Goal: Task Accomplishment & Management: Use online tool/utility

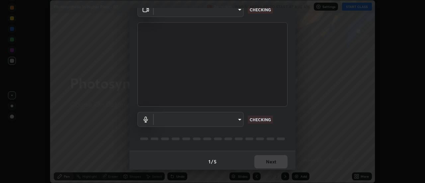
scroll to position [35, 0]
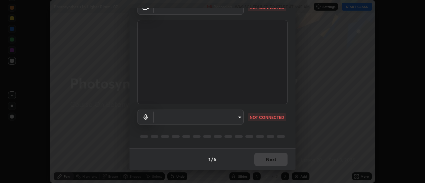
type input "985e4b1f72fc3b9494b48cef3b79fe3b682f9ae0bb15c20acfe574fe2aaad349"
type input "618656b63b7f9ee0ab6491a194f7017e5cc5f8d223736be4f163d7efcd640cbd"
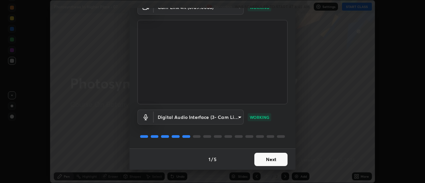
click at [275, 160] on button "Next" at bounding box center [271, 159] width 33 height 13
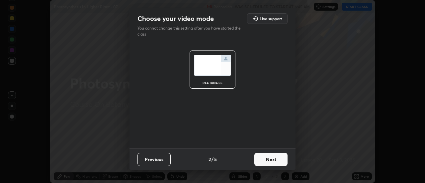
scroll to position [0, 0]
click at [276, 161] on button "Next" at bounding box center [271, 159] width 33 height 13
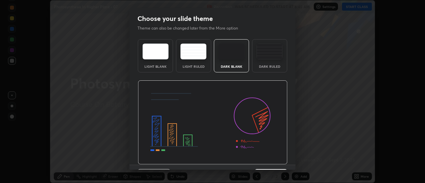
scroll to position [16, 0]
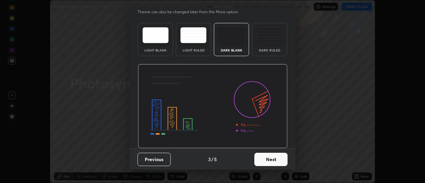
click at [269, 161] on button "Next" at bounding box center [271, 159] width 33 height 13
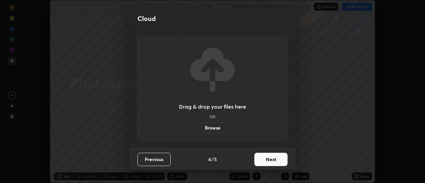
click at [269, 161] on button "Next" at bounding box center [271, 159] width 33 height 13
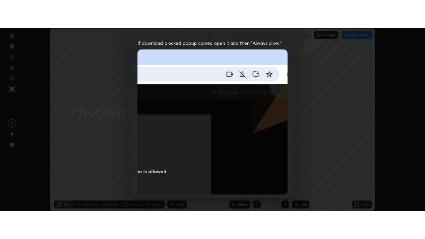
scroll to position [170, 0]
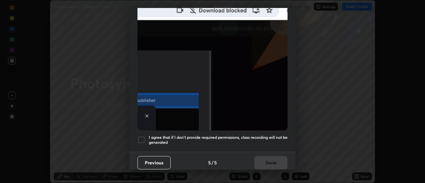
click at [266, 140] on h5 "I agree that if I don't provide required permissions, class recording will not …" at bounding box center [218, 140] width 139 height 10
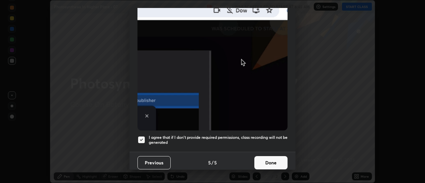
click at [271, 158] on button "Done" at bounding box center [271, 162] width 33 height 13
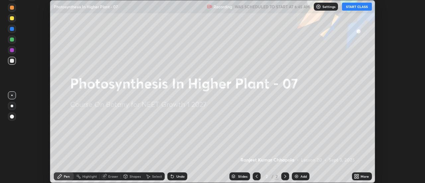
click at [356, 178] on icon at bounding box center [356, 178] width 2 height 2
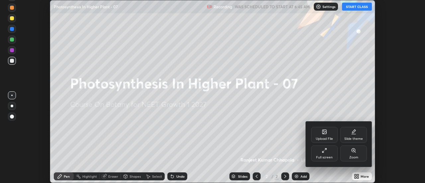
click at [325, 151] on icon at bounding box center [324, 150] width 5 height 5
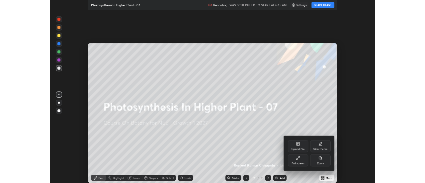
scroll to position [239, 425]
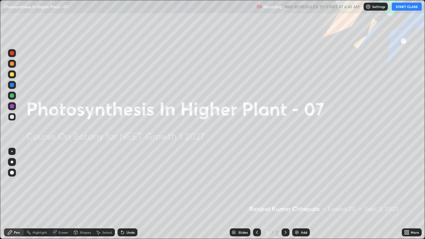
click at [407, 5] on button "START CLASS" at bounding box center [407, 7] width 30 height 8
click at [408, 183] on icon at bounding box center [408, 234] width 2 height 2
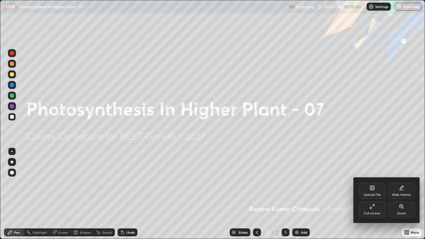
click at [375, 183] on div "Upload File" at bounding box center [372, 194] width 17 height 3
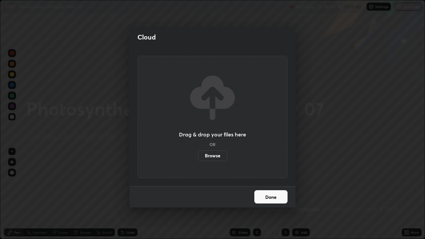
click at [213, 156] on label "Browse" at bounding box center [213, 156] width 30 height 11
click at [198, 156] on input "Browse" at bounding box center [198, 156] width 0 height 11
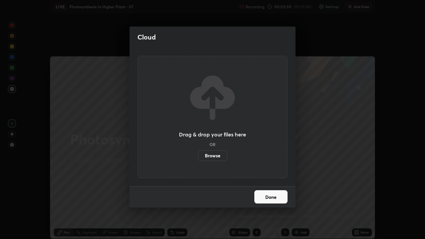
scroll to position [33045, 32802]
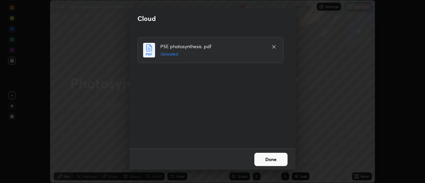
click at [264, 158] on button "Done" at bounding box center [271, 159] width 33 height 13
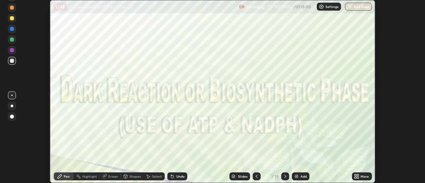
click at [356, 176] on icon at bounding box center [356, 176] width 5 height 5
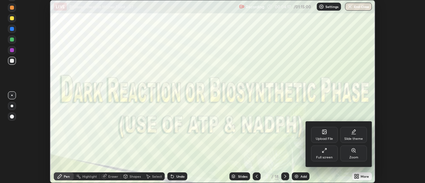
click at [324, 154] on div "Full screen" at bounding box center [324, 154] width 27 height 16
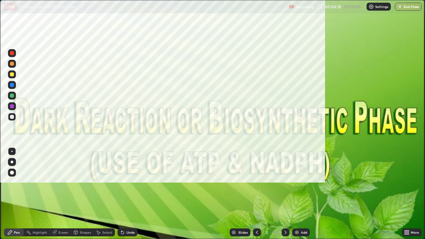
scroll to position [239, 425]
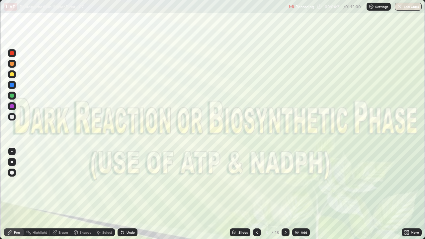
click at [285, 183] on icon at bounding box center [285, 232] width 5 height 5
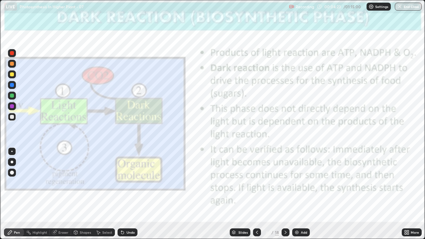
click at [257, 183] on icon at bounding box center [257, 232] width 5 height 5
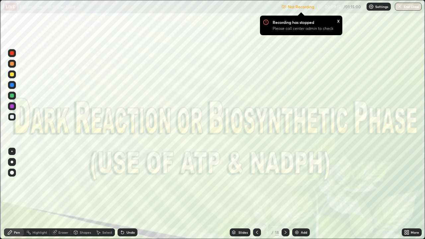
click at [284, 183] on icon at bounding box center [285, 232] width 5 height 5
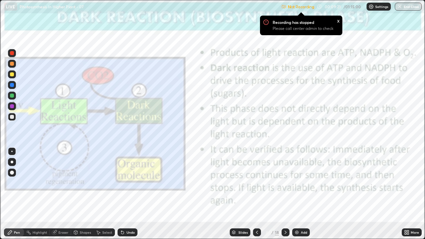
click at [377, 7] on p "Settings" at bounding box center [381, 6] width 13 height 3
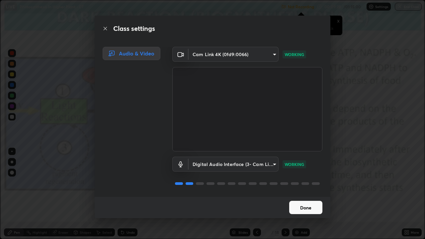
click at [310, 183] on button "Done" at bounding box center [305, 207] width 33 height 13
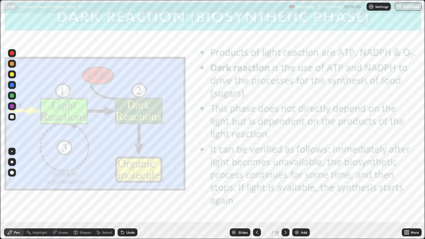
click at [13, 118] on div at bounding box center [12, 117] width 4 height 4
click at [12, 162] on div at bounding box center [12, 162] width 3 height 3
click at [12, 105] on div at bounding box center [12, 106] width 4 height 4
click at [12, 106] on div at bounding box center [12, 106] width 4 height 4
click at [285, 183] on icon at bounding box center [285, 232] width 5 height 5
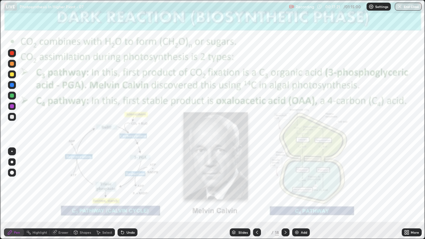
click at [41, 183] on div "Highlight" at bounding box center [37, 233] width 26 height 8
click at [15, 183] on div "Pen" at bounding box center [14, 233] width 20 height 8
click at [256, 183] on icon at bounding box center [257, 232] width 2 height 3
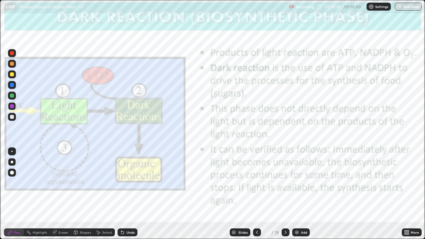
click at [257, 183] on icon at bounding box center [257, 232] width 5 height 5
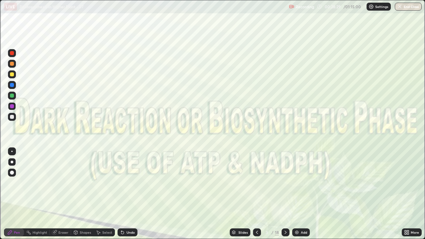
click at [256, 183] on icon at bounding box center [257, 232] width 5 height 5
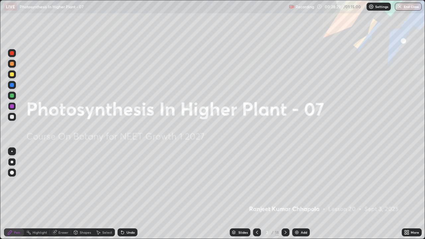
click at [257, 183] on div at bounding box center [257, 233] width 8 height 8
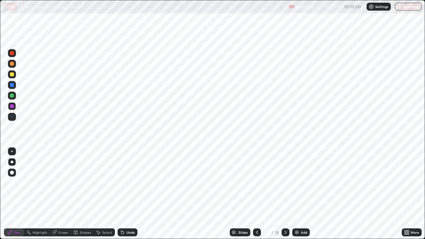
click at [286, 183] on icon at bounding box center [285, 232] width 5 height 5
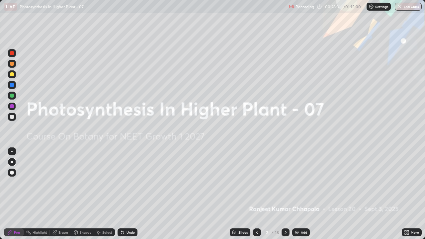
click at [285, 183] on icon at bounding box center [285, 232] width 5 height 5
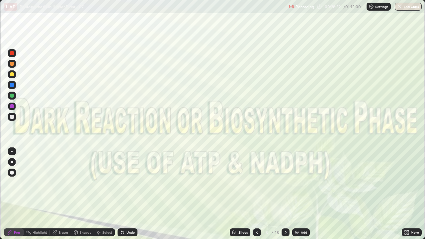
click at [257, 183] on icon at bounding box center [257, 232] width 5 height 5
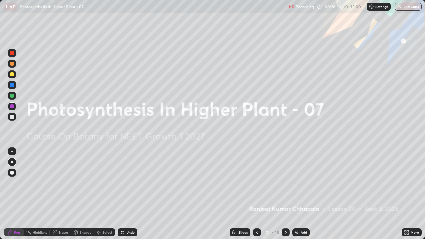
click at [299, 183] on img at bounding box center [296, 232] width 5 height 5
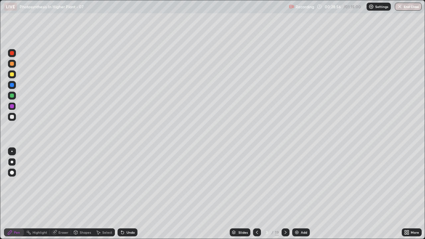
click at [243, 183] on div "Slides" at bounding box center [240, 233] width 21 height 8
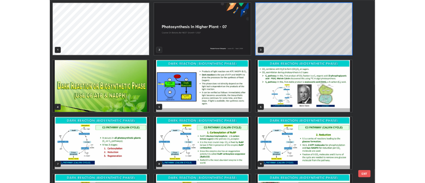
scroll to position [237, 421]
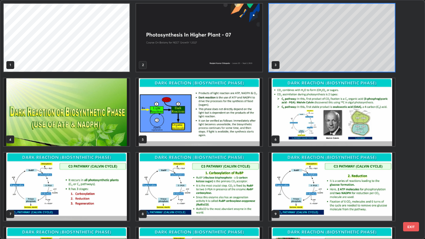
click at [319, 123] on img "grid" at bounding box center [332, 112] width 126 height 68
click at [319, 122] on img "grid" at bounding box center [332, 112] width 126 height 68
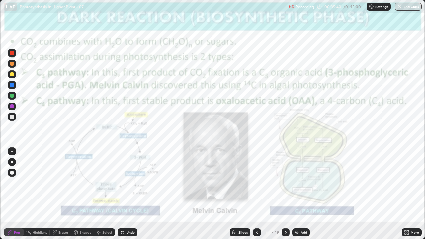
click at [287, 183] on div at bounding box center [286, 233] width 8 height 8
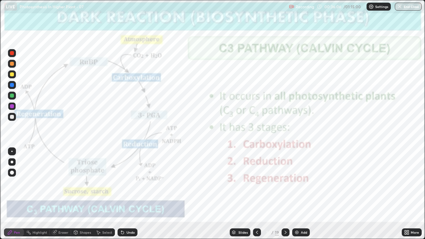
click at [128, 183] on div "Undo" at bounding box center [131, 232] width 8 height 3
click at [11, 95] on div at bounding box center [12, 96] width 4 height 4
click at [103, 183] on div "Select" at bounding box center [107, 232] width 10 height 3
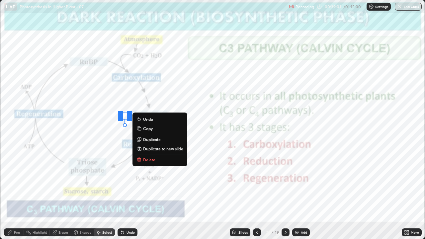
click at [150, 158] on p "Delete" at bounding box center [149, 159] width 12 height 5
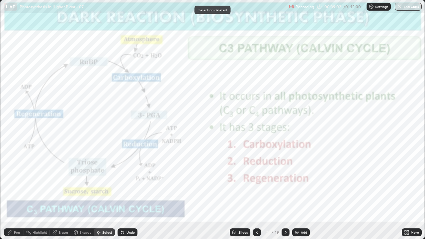
click at [13, 183] on div "Pen" at bounding box center [14, 233] width 20 height 8
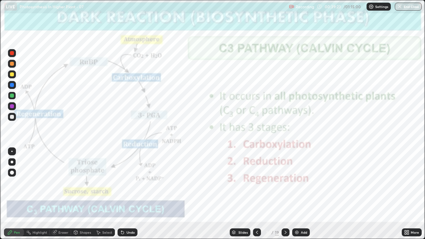
click at [12, 54] on div at bounding box center [12, 53] width 4 height 4
click at [122, 183] on icon at bounding box center [122, 233] width 3 height 3
click at [282, 183] on div at bounding box center [286, 233] width 8 height 8
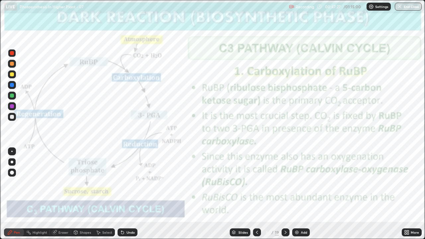
click at [38, 183] on div "Highlight" at bounding box center [40, 232] width 15 height 3
click at [257, 183] on icon at bounding box center [257, 232] width 5 height 5
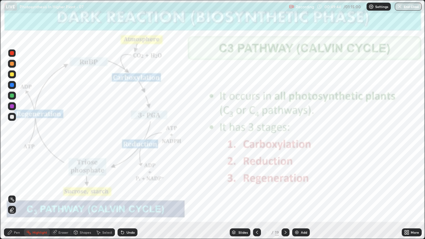
click at [285, 183] on icon at bounding box center [286, 232] width 2 height 3
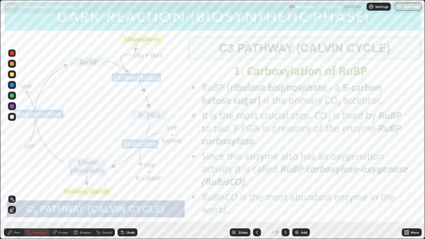
click at [13, 62] on div at bounding box center [12, 64] width 4 height 4
click at [17, 183] on div "Pen" at bounding box center [17, 232] width 6 height 3
click at [285, 183] on icon at bounding box center [286, 232] width 2 height 3
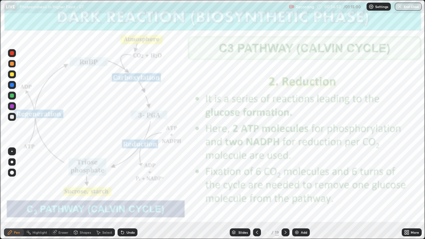
click at [39, 183] on div "Highlight" at bounding box center [40, 232] width 15 height 3
click at [15, 183] on div "Pen" at bounding box center [17, 232] width 6 height 3
click at [285, 183] on icon at bounding box center [285, 232] width 5 height 5
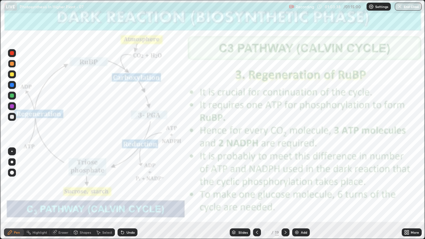
click at [43, 183] on div "Highlight" at bounding box center [40, 232] width 15 height 3
click at [13, 183] on div "Pen" at bounding box center [14, 233] width 20 height 8
click at [285, 183] on div at bounding box center [286, 233] width 8 height 8
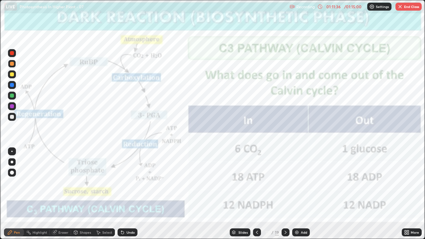
click at [405, 9] on button "End Class" at bounding box center [409, 7] width 26 height 8
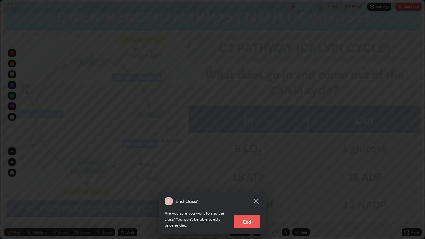
click at [243, 183] on button "End" at bounding box center [247, 221] width 27 height 13
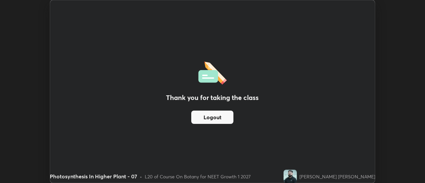
scroll to position [33045, 32802]
